Goal: Task Accomplishment & Management: Manage account settings

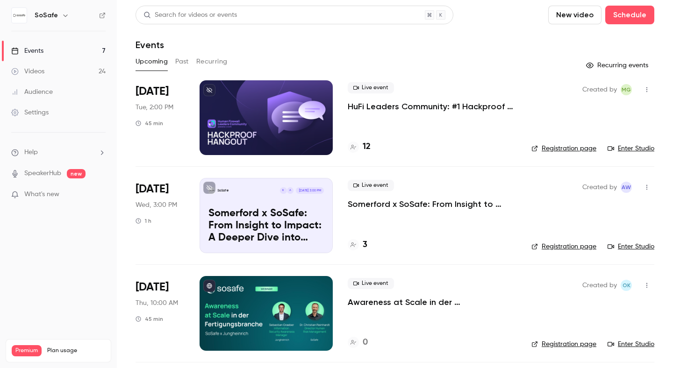
scroll to position [76, 0]
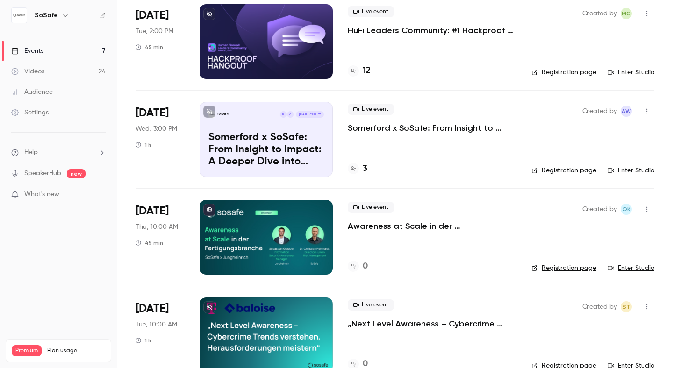
click at [265, 231] on div at bounding box center [266, 237] width 133 height 75
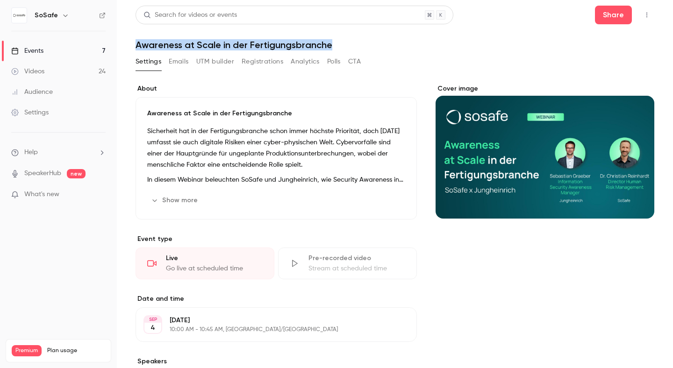
drag, startPoint x: 135, startPoint y: 46, endPoint x: 376, endPoint y: 46, distance: 241.2
click at [376, 46] on main "Search for videos or events Share Awareness at Scale in der Fertigungsbranche S…" at bounding box center [395, 184] width 556 height 368
copy h1 "Awareness at Scale in der Fertigungsbranche"
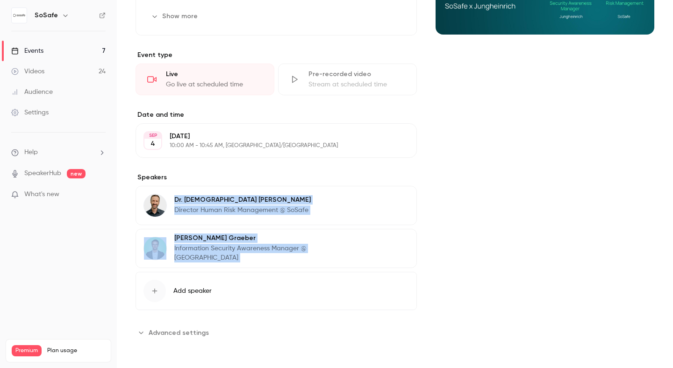
drag, startPoint x: 369, startPoint y: 256, endPoint x: 175, endPoint y: 201, distance: 202.3
click at [175, 201] on div "[PERSON_NAME] Director Human Risk Management @ SoSafe Edit [PERSON_NAME] Inform…" at bounding box center [276, 227] width 281 height 82
copy section "[PERSON_NAME] Director Human Risk Management @ SoSafe Edit [PERSON_NAME] Inform…"
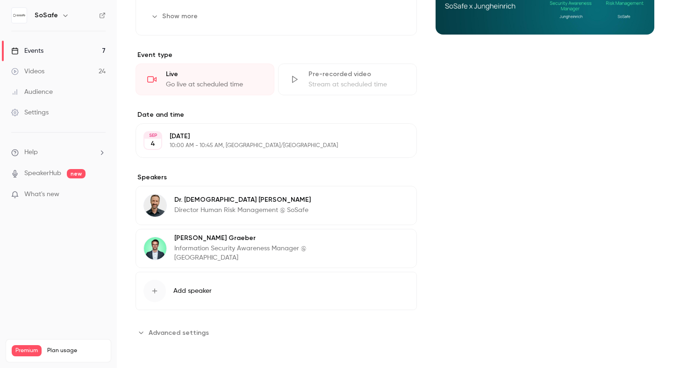
click at [510, 155] on div "Cover image" at bounding box center [545, 120] width 219 height 440
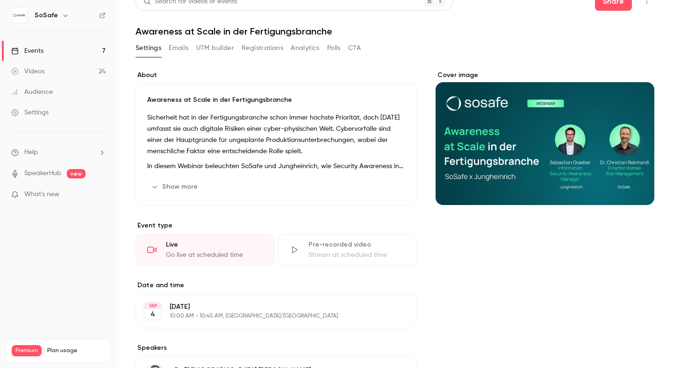
scroll to position [0, 0]
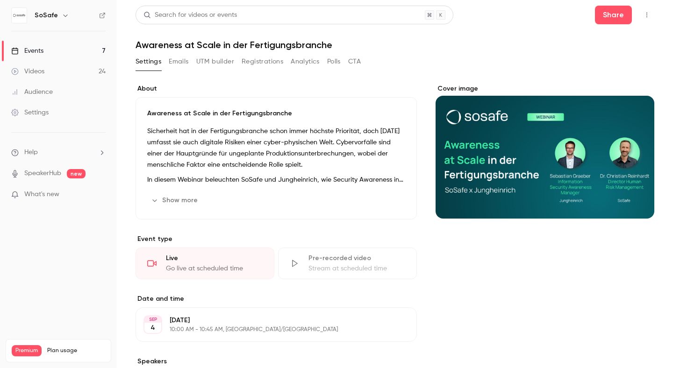
click at [233, 153] on p "Sicherheit hat in der Fertigungsbranche schon immer höchste Priorität, doch [DA…" at bounding box center [276, 148] width 258 height 45
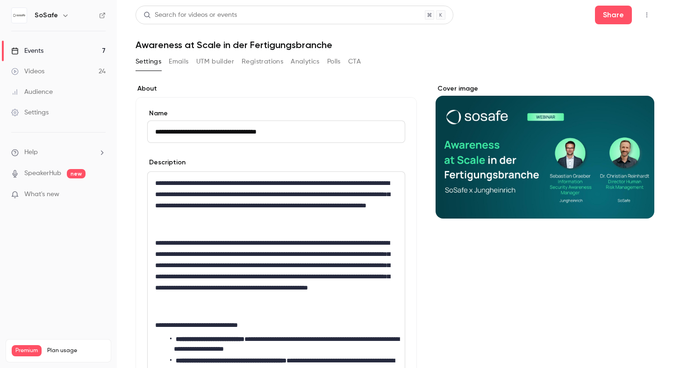
click at [246, 222] on p "**********" at bounding box center [276, 206] width 242 height 56
click at [291, 133] on input "**********" at bounding box center [276, 132] width 258 height 22
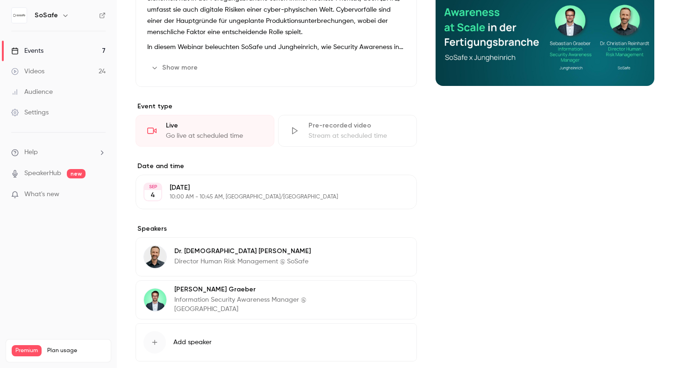
scroll to position [133, 0]
drag, startPoint x: 292, startPoint y: 198, endPoint x: 169, endPoint y: 188, distance: 122.9
click at [169, 188] on div "[DATE] [DATE] 10:00 AM - 10:45 AM, [GEOGRAPHIC_DATA]/[GEOGRAPHIC_DATA] Edit" at bounding box center [276, 191] width 281 height 35
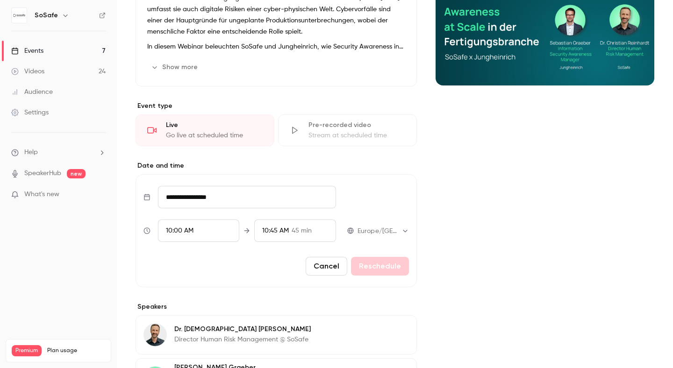
scroll to position [0, 0]
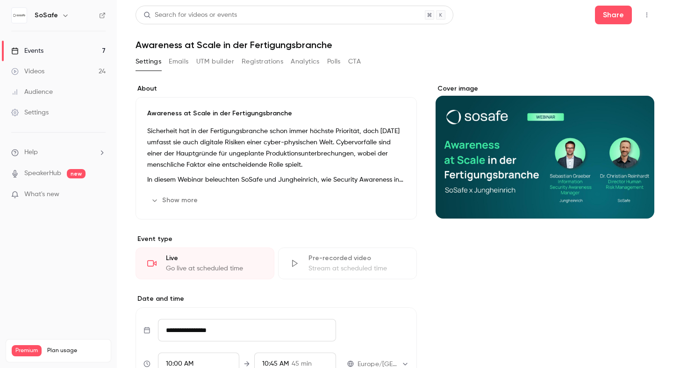
click at [41, 46] on div "Events" at bounding box center [27, 50] width 32 height 9
